Goal: Register for event/course

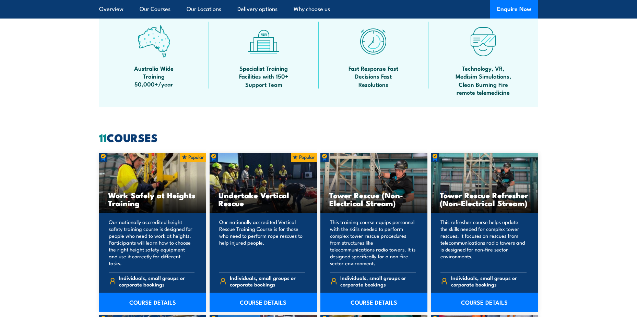
scroll to position [469, 0]
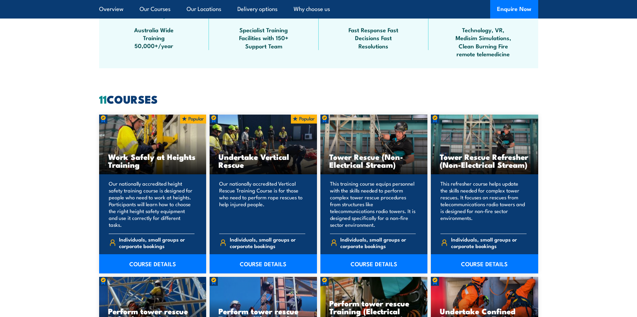
click at [148, 141] on div "Work Safely at Heights Training" at bounding box center [152, 145] width 107 height 60
click at [150, 263] on link "COURSE DETAILS" at bounding box center [152, 263] width 107 height 19
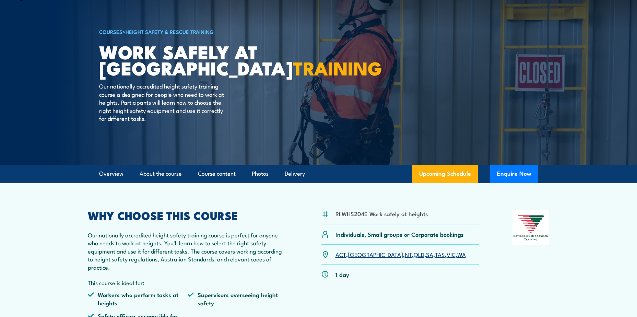
scroll to position [34, 0]
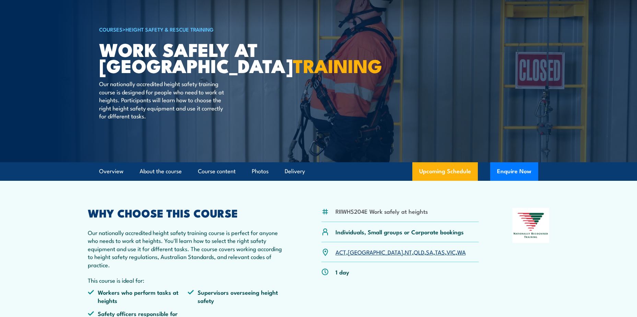
click at [414, 251] on link "QLD" at bounding box center [419, 252] width 11 height 8
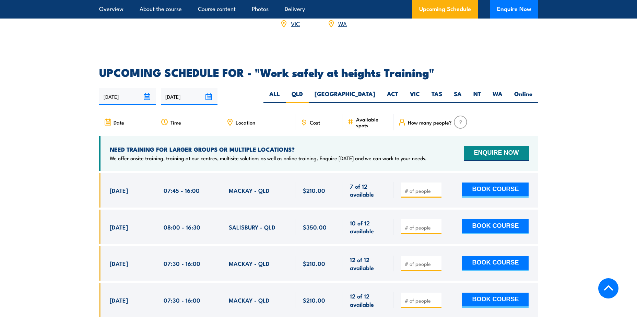
scroll to position [1035, 0]
